Goal: Task Accomplishment & Management: Use online tool/utility

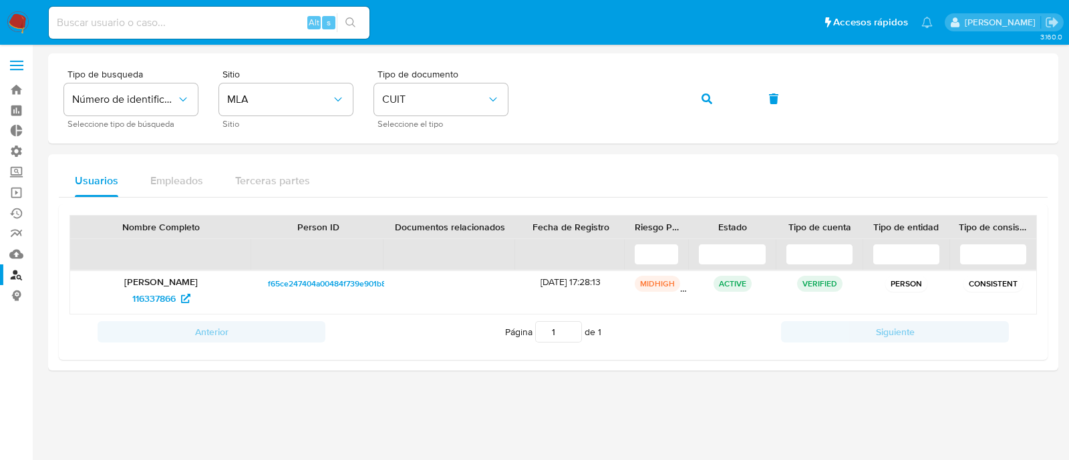
click at [15, 1] on nav "Pausado Ver notificaciones Alt s Accesos rápidos Presiona las siguientes teclas…" at bounding box center [534, 22] width 1069 height 45
click at [24, 19] on img at bounding box center [18, 22] width 23 height 23
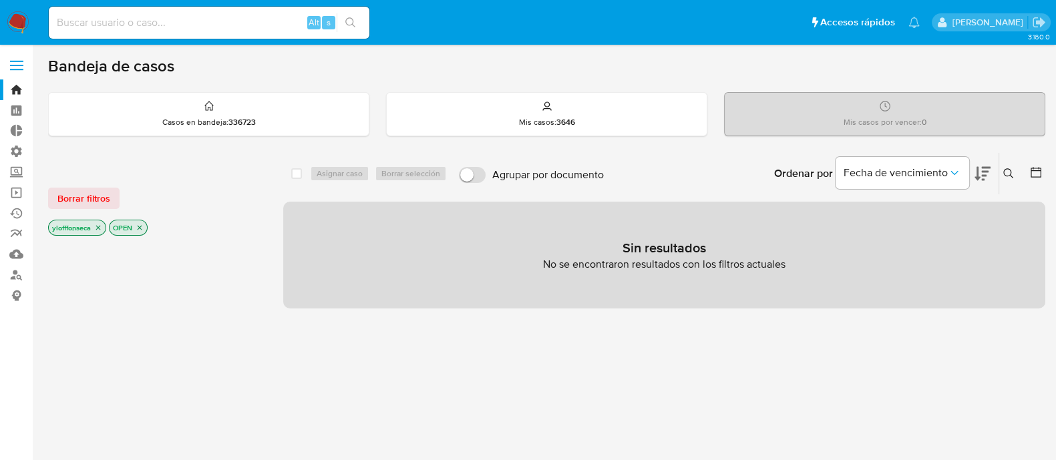
click at [214, 21] on input at bounding box center [209, 22] width 321 height 17
click at [8, 276] on link "Buscador de personas" at bounding box center [79, 274] width 159 height 21
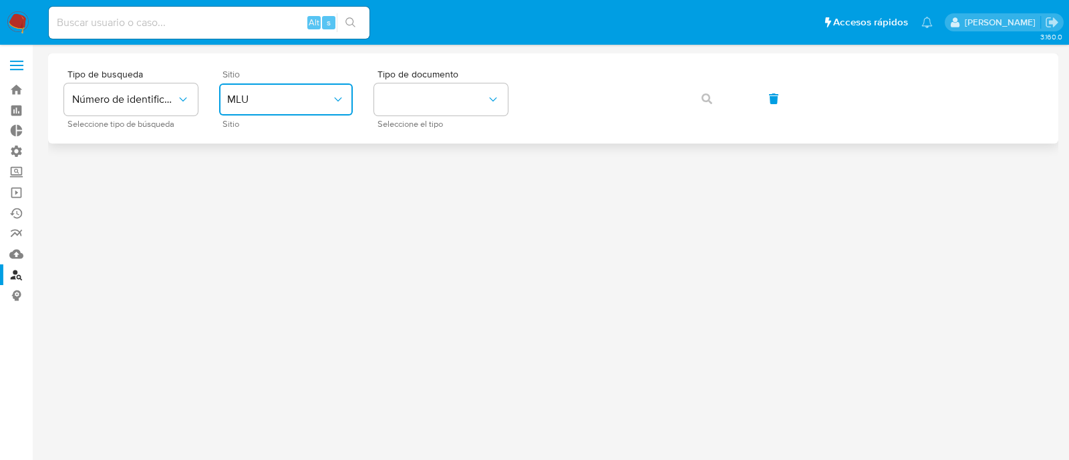
click at [331, 94] on icon "site_id" at bounding box center [337, 99] width 13 height 13
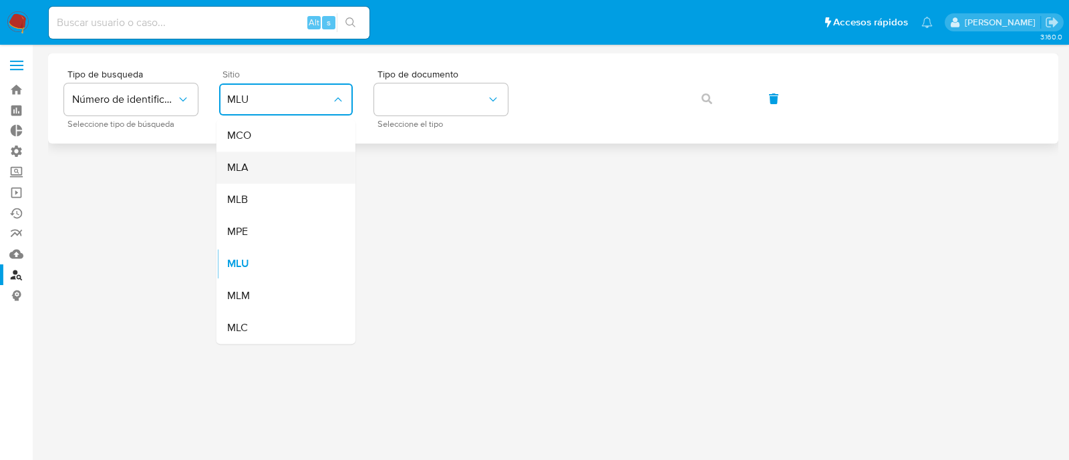
click at [286, 166] on div "MLA" at bounding box center [282, 168] width 110 height 32
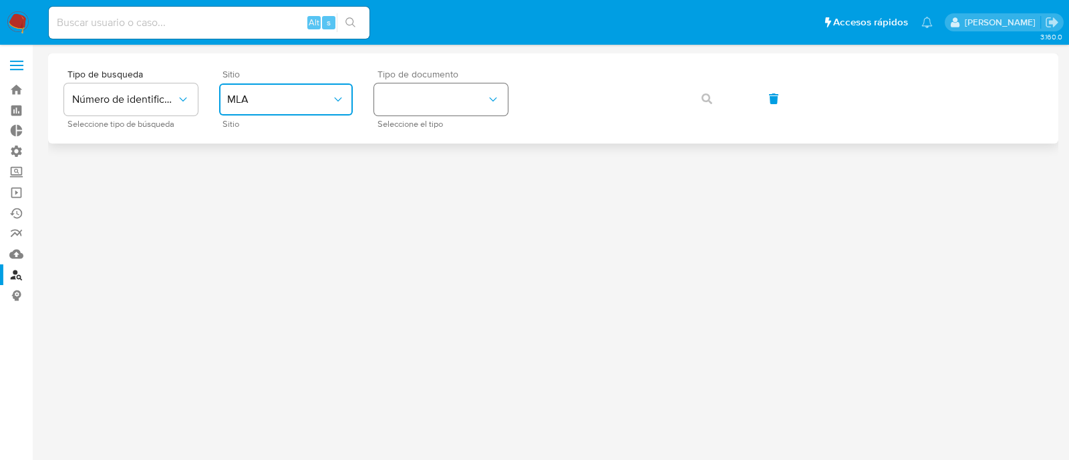
click at [461, 113] on button "identificationType" at bounding box center [441, 99] width 134 height 32
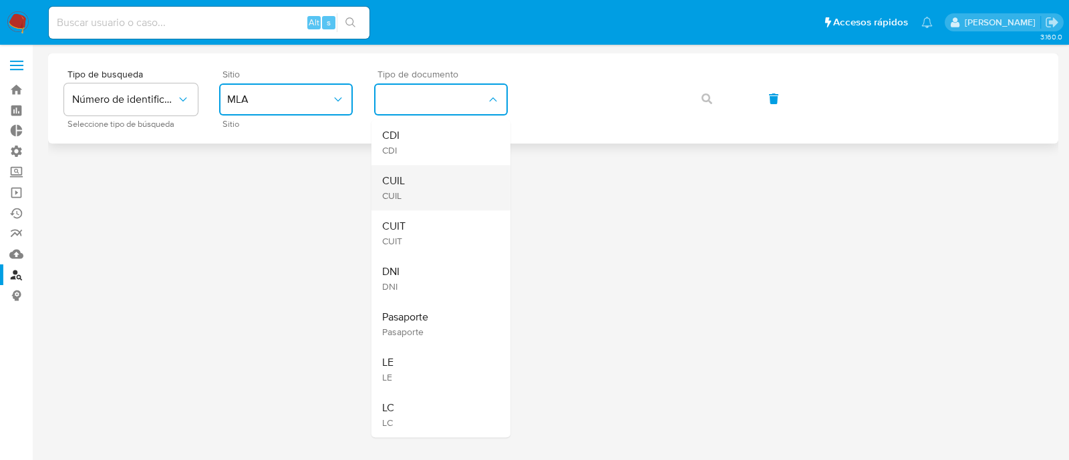
click at [450, 178] on div "CUIL CUIL" at bounding box center [437, 187] width 110 height 45
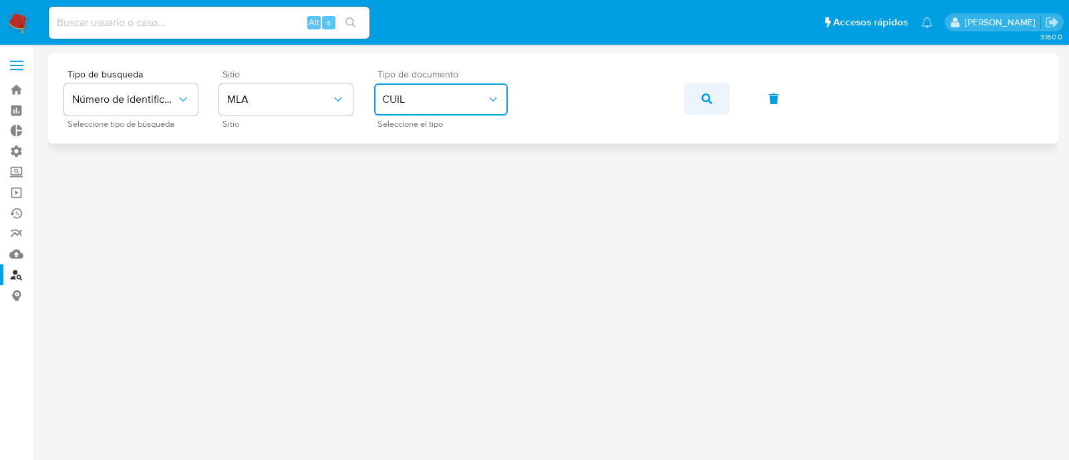
click at [706, 95] on icon "button" at bounding box center [706, 98] width 11 height 11
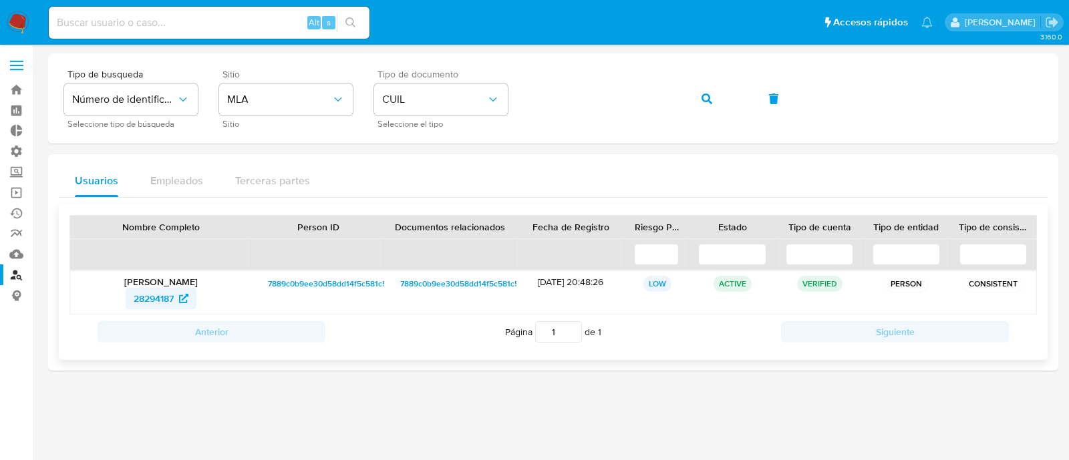
click at [158, 295] on span "28294187" at bounding box center [154, 298] width 40 height 21
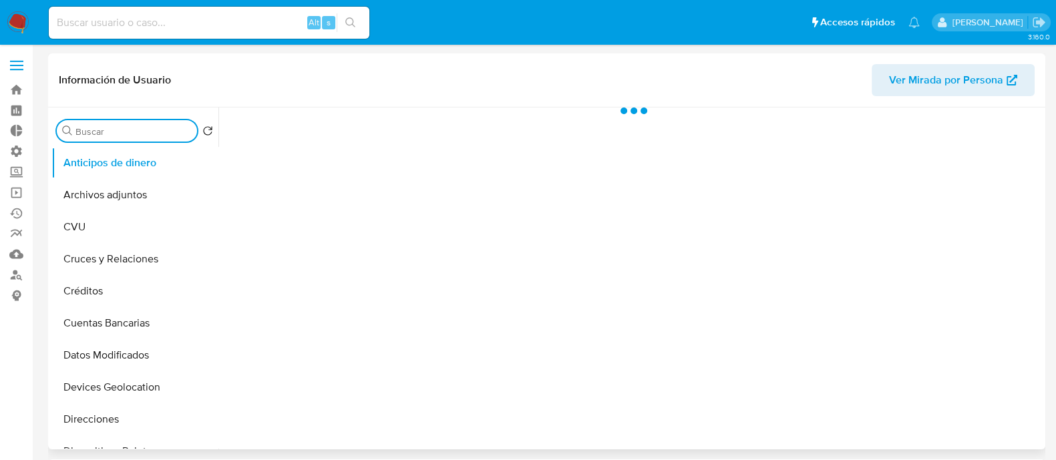
click at [166, 132] on input "Buscar" at bounding box center [133, 132] width 116 height 12
select select "10"
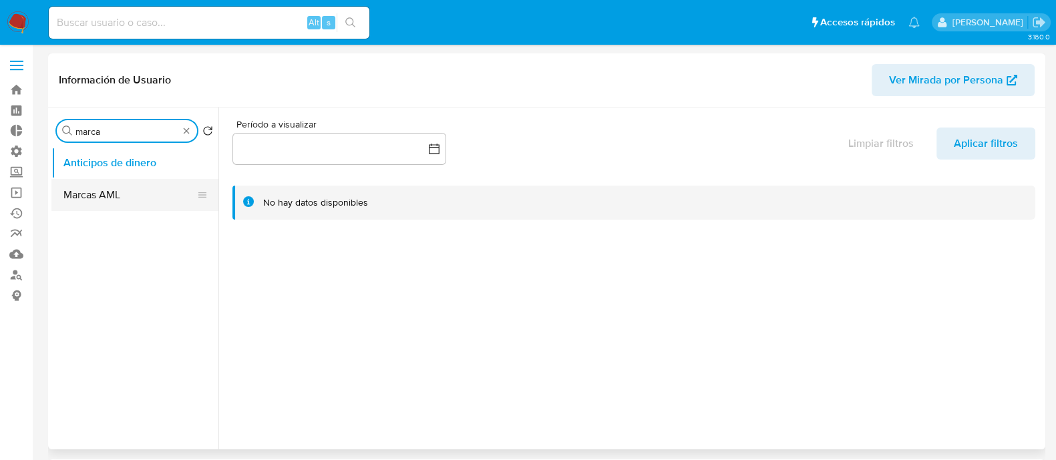
type input "marca"
click at [142, 193] on button "Marcas AML" at bounding box center [129, 195] width 156 height 32
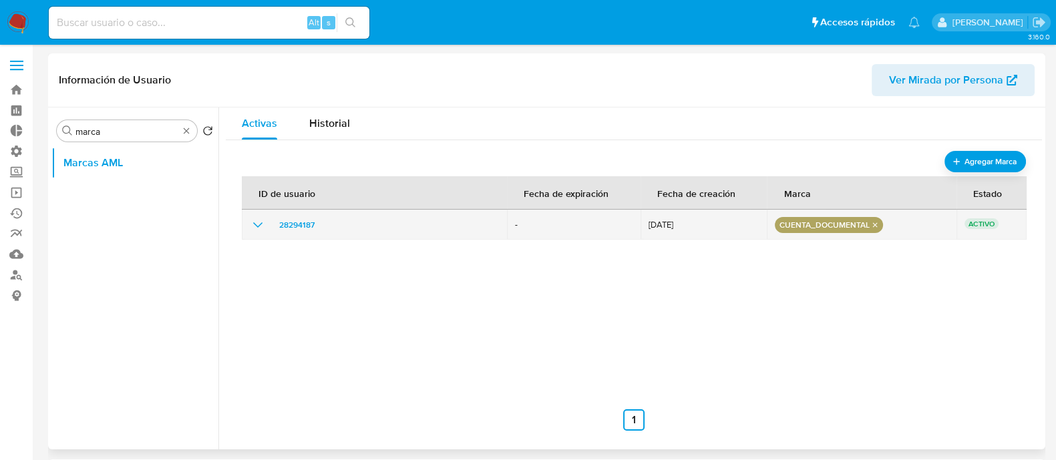
click at [267, 225] on div "28294187" at bounding box center [374, 225] width 249 height 16
click at [253, 224] on icon "show_hidden_detail_by_id_28294187" at bounding box center [258, 225] width 16 height 16
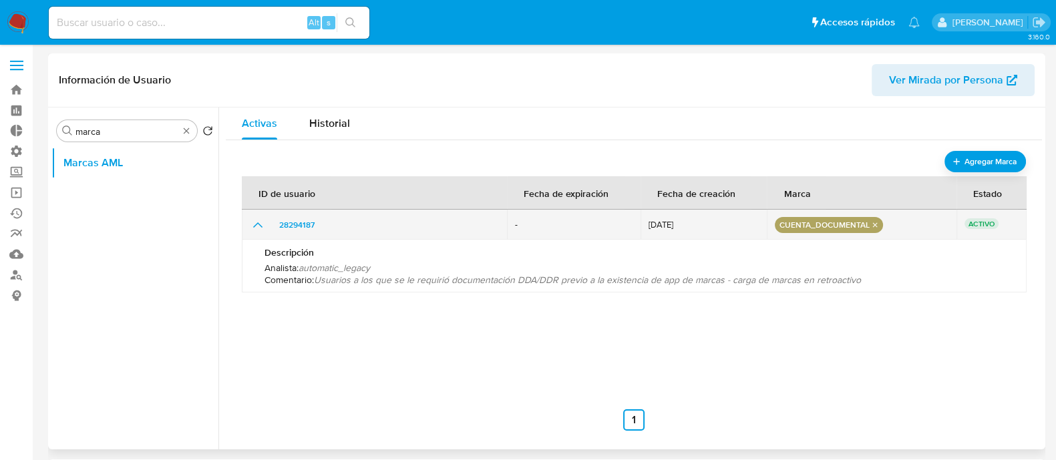
click at [253, 224] on icon "show_hidden_detail_by_id_28294187" at bounding box center [258, 225] width 16 height 16
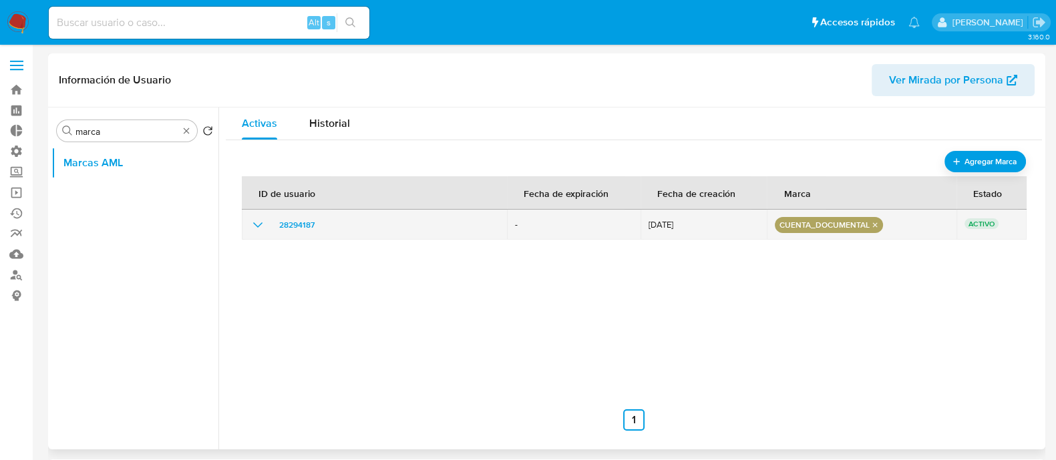
click at [253, 224] on icon "show_hidden_detail_by_id_28294187" at bounding box center [258, 225] width 16 height 16
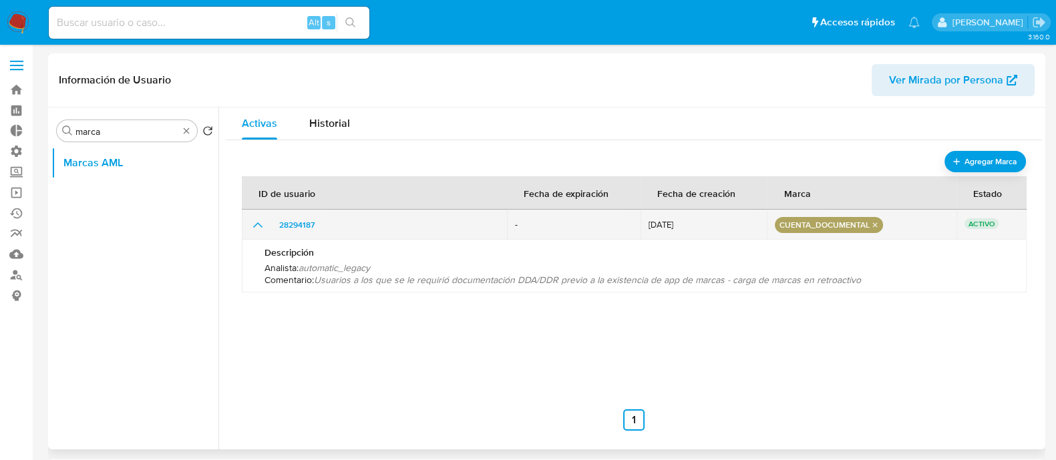
click at [253, 224] on icon "show_hidden_detail_by_id_28294187" at bounding box center [258, 225] width 16 height 16
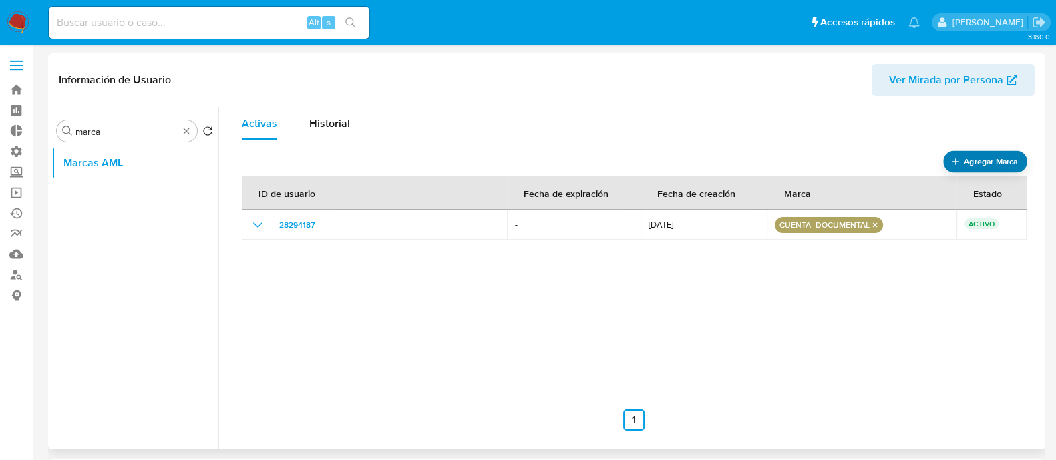
click at [992, 162] on span "Agregar Marca" at bounding box center [990, 162] width 53 height 17
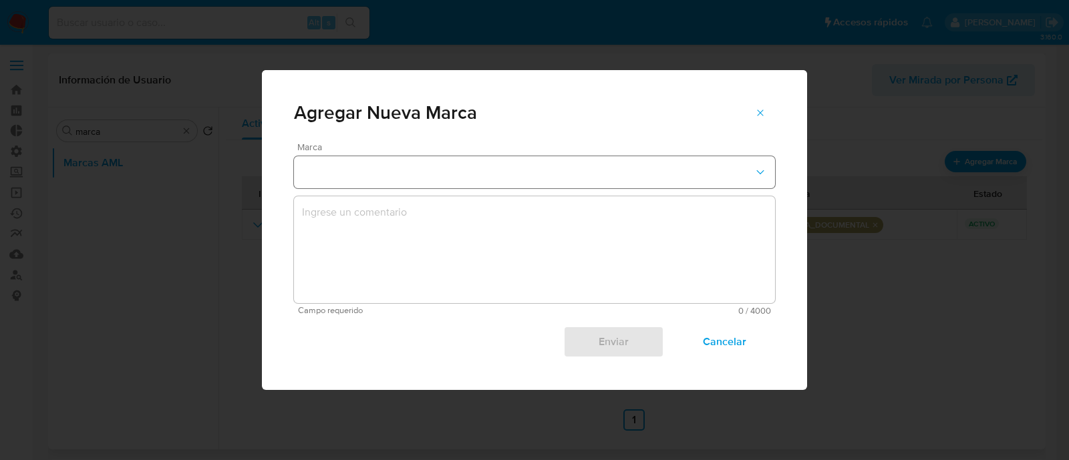
click at [505, 160] on button "marks-modal" at bounding box center [534, 172] width 481 height 32
click at [758, 105] on span "marks-modal" at bounding box center [760, 113] width 11 height 19
